Goal: Transaction & Acquisition: Purchase product/service

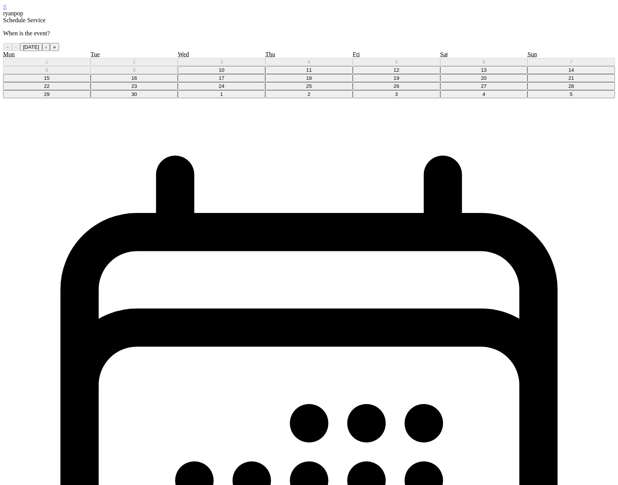
click at [309, 73] on abbr "11" at bounding box center [309, 70] width 6 height 6
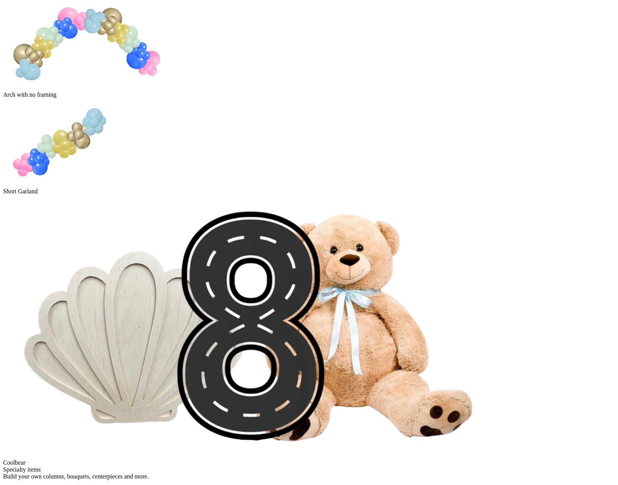
scroll to position [648, 0]
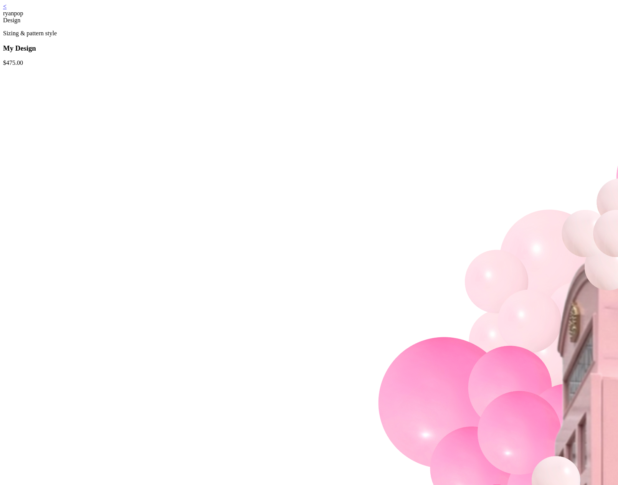
click at [7, 10] on link "<" at bounding box center [4, 6] width 3 height 7
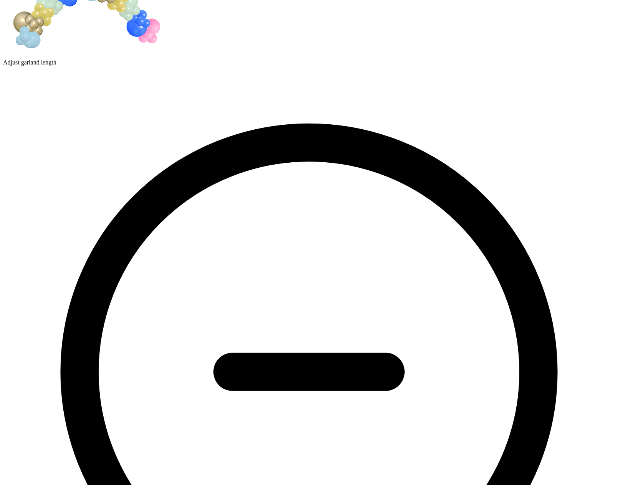
scroll to position [113, 0]
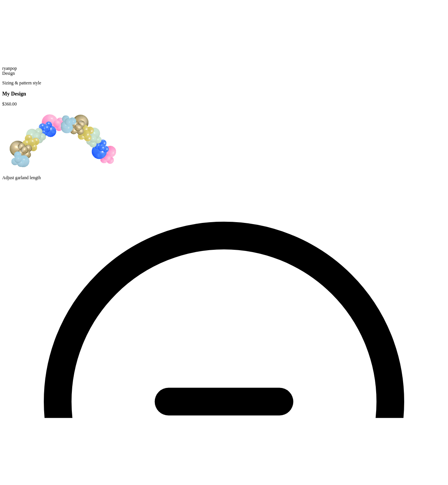
scroll to position [0, 0]
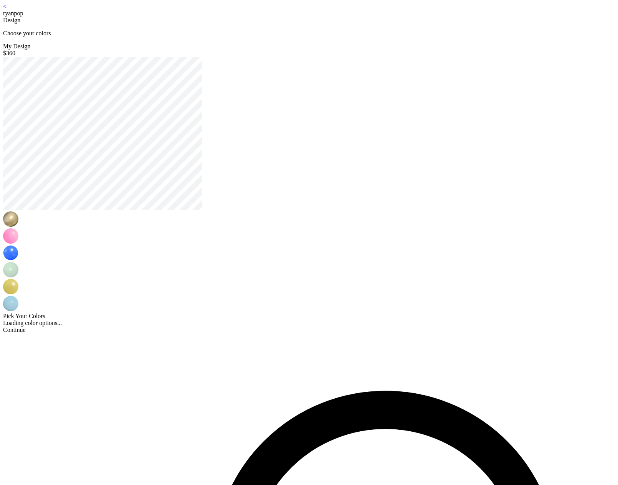
click at [7, 10] on link "<" at bounding box center [4, 6] width 3 height 7
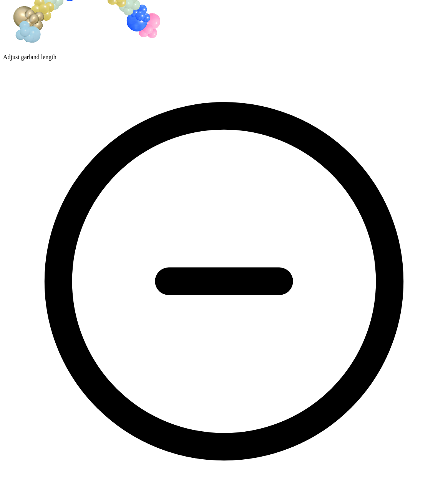
scroll to position [113, 0]
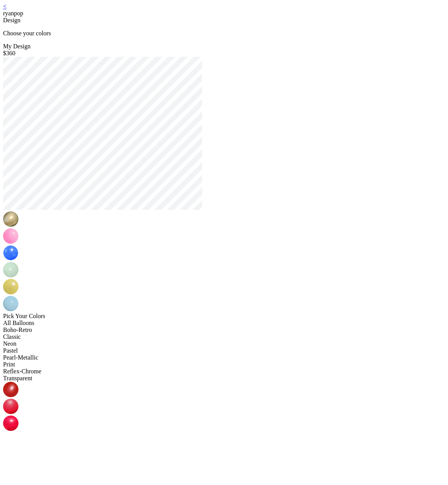
click at [109, 13] on div "< ryanpop" at bounding box center [224, 10] width 442 height 14
click at [7, 10] on link "<" at bounding box center [4, 6] width 3 height 7
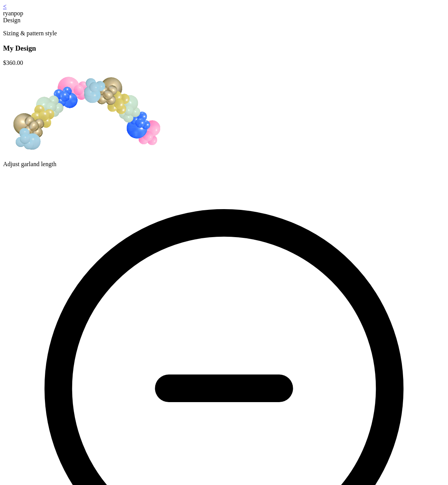
drag, startPoint x: 339, startPoint y: 309, endPoint x: 330, endPoint y: 322, distance: 15.9
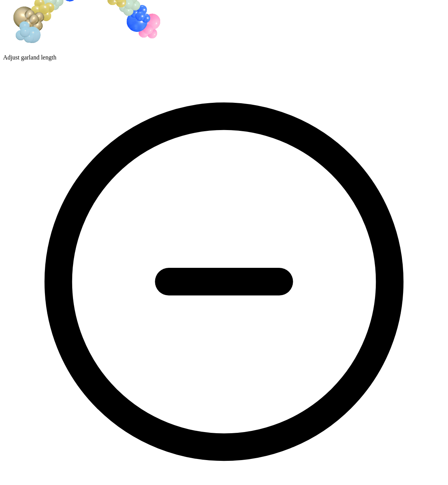
scroll to position [113, 0]
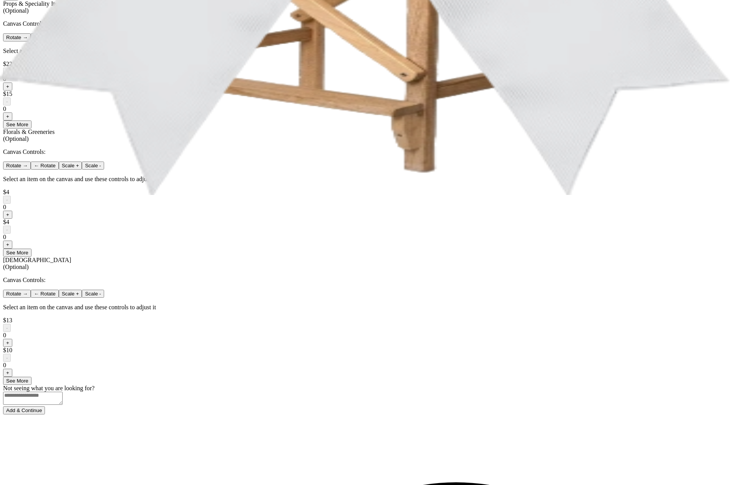
scroll to position [293, 0]
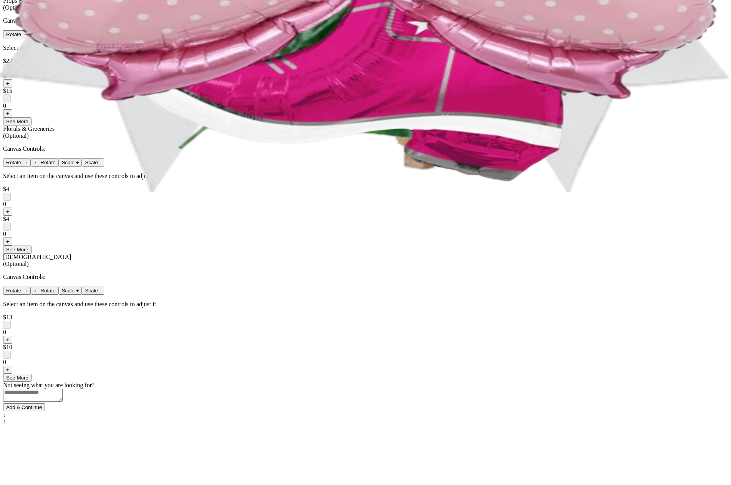
click at [12, 88] on button "+" at bounding box center [7, 83] width 9 height 8
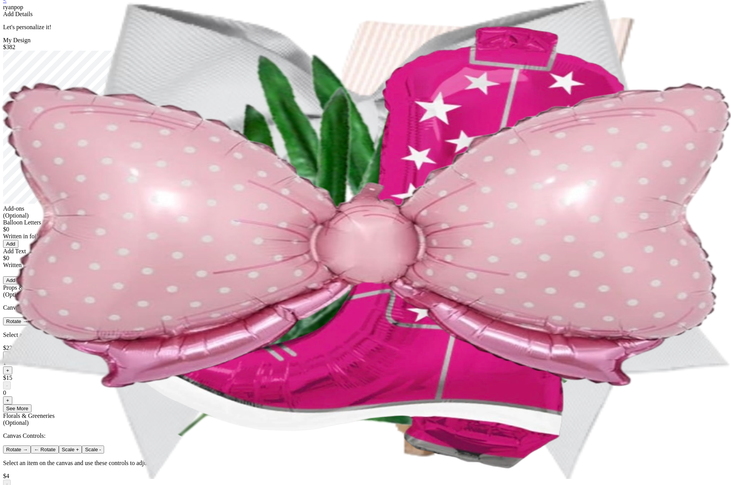
scroll to position [0, 0]
